Goal: Navigation & Orientation: Find specific page/section

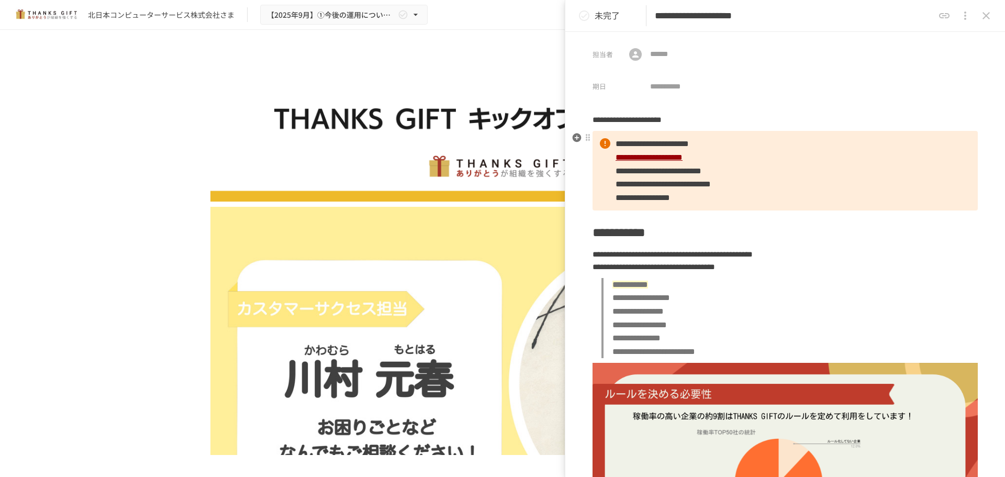
click at [695, 172] on span "**********" at bounding box center [658, 171] width 86 height 8
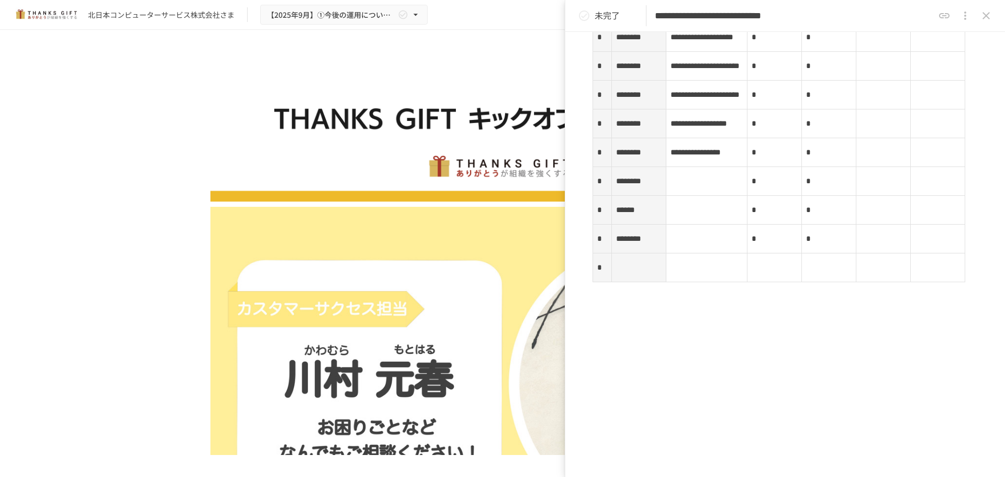
scroll to position [1880, 0]
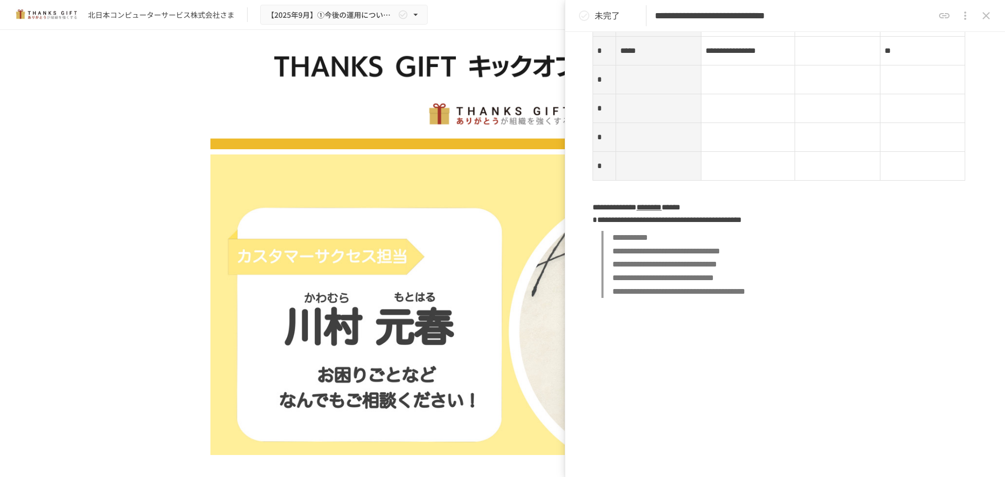
scroll to position [1468, 0]
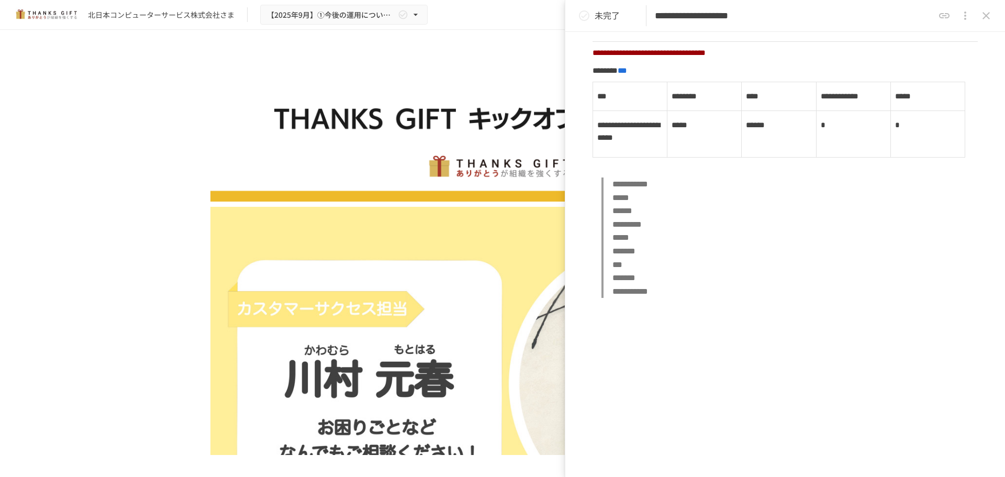
scroll to position [546, 0]
